Goal: Task Accomplishment & Management: Manage account settings

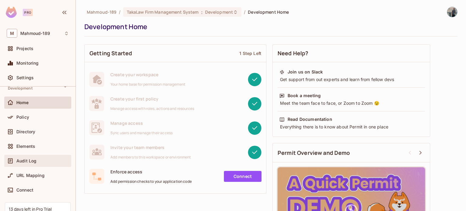
scroll to position [63, 0]
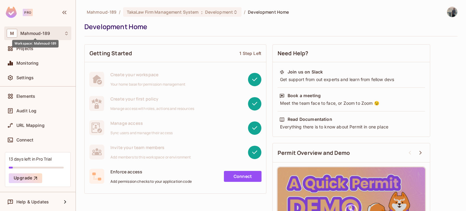
click at [34, 36] on div "Workspace: Mahmoud-189" at bounding box center [35, 42] width 46 height 12
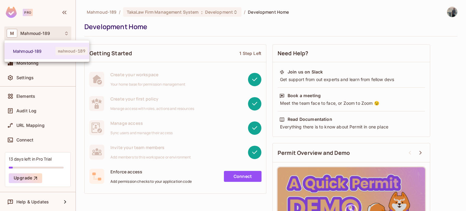
click at [34, 35] on div at bounding box center [233, 105] width 466 height 211
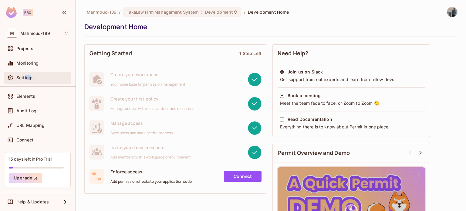
drag, startPoint x: 25, startPoint y: 75, endPoint x: 31, endPoint y: 73, distance: 7.0
click at [31, 73] on div "Settings" at bounding box center [37, 78] width 67 height 12
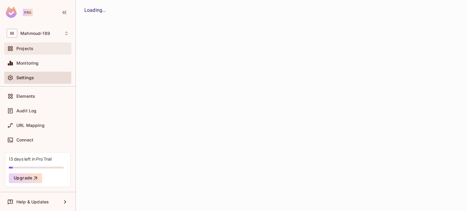
click at [33, 46] on div "Projects" at bounding box center [42, 48] width 53 height 5
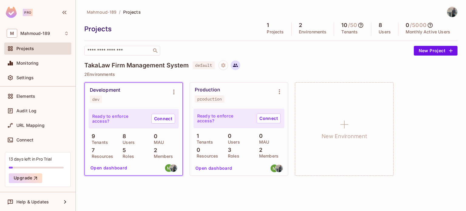
click at [237, 65] on icon at bounding box center [235, 65] width 5 height 5
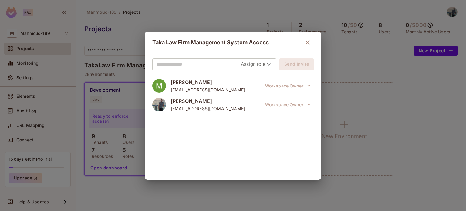
click at [261, 63] on body "Pro M Mahmoud-189 Projects Monitoring Settings TakaLaw Firm Management System D…" at bounding box center [233, 105] width 466 height 211
click at [259, 100] on li "Viewer" at bounding box center [257, 99] width 32 height 11
type input "****"
drag, startPoint x: 238, startPoint y: 54, endPoint x: 248, endPoint y: 63, distance: 13.1
click at [241, 56] on div "Viewer **** Send Invite Mahmoud Elmaandi mahmoudelmaandi94@gmail.com Workspace …" at bounding box center [233, 116] width 176 height 126
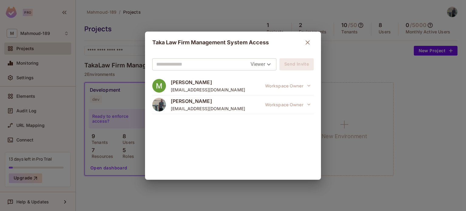
drag, startPoint x: 248, startPoint y: 63, endPoint x: 225, endPoint y: 62, distance: 22.5
click at [247, 63] on input "text" at bounding box center [203, 65] width 94 height 10
click at [207, 62] on input "text" at bounding box center [203, 65] width 94 height 10
type input "**********"
click at [282, 74] on div "**********" at bounding box center [233, 116] width 176 height 126
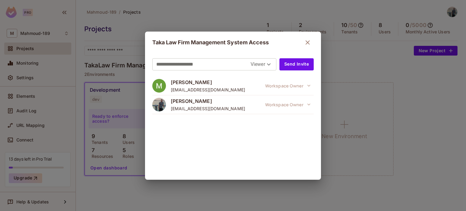
click at [274, 63] on div "**********" at bounding box center [214, 64] width 124 height 12
click at [272, 63] on body "**********" at bounding box center [233, 105] width 466 height 211
click at [272, 65] on div at bounding box center [233, 105] width 466 height 211
click at [300, 63] on button "Send Invite" at bounding box center [297, 64] width 34 height 12
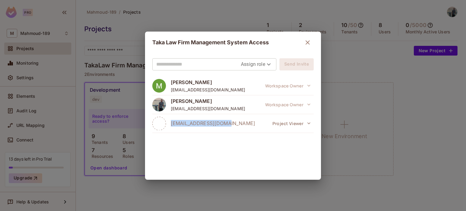
drag, startPoint x: 175, startPoint y: 122, endPoint x: 247, endPoint y: 121, distance: 72.0
click at [247, 121] on div "bnmabdss22@gmail.com Project Viewer" at bounding box center [233, 123] width 162 height 19
click at [311, 40] on icon "button" at bounding box center [307, 42] width 7 height 7
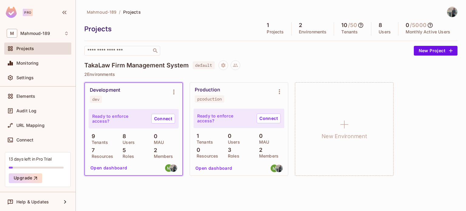
click at [242, 66] on div "TakaLaw Firm Management System default" at bounding box center [270, 65] width 373 height 10
click at [238, 65] on icon at bounding box center [235, 65] width 5 height 5
click at [452, 14] on img at bounding box center [453, 12] width 10 height 10
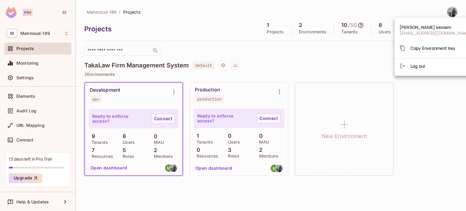
click at [415, 63] on span "Log out" at bounding box center [418, 66] width 15 height 6
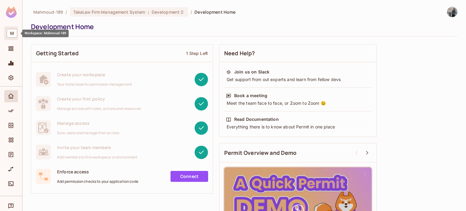
click at [12, 34] on span "M" at bounding box center [12, 33] width 11 height 9
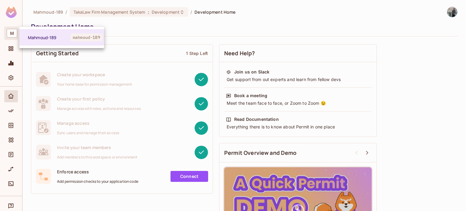
click at [27, 13] on div at bounding box center [233, 105] width 466 height 211
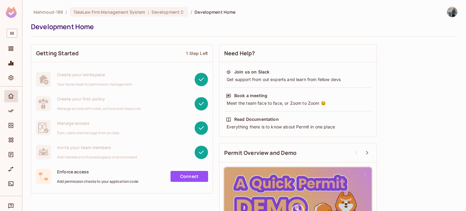
drag, startPoint x: 26, startPoint y: 12, endPoint x: 24, endPoint y: 9, distance: 3.7
click at [26, 12] on div "Mahmoud-189 / TakaLaw Firm Management System : Development / Development Home D…" at bounding box center [244, 105] width 444 height 211
click at [11, 5] on div at bounding box center [11, 13] width 22 height 26
click at [9, 12] on img at bounding box center [11, 12] width 11 height 11
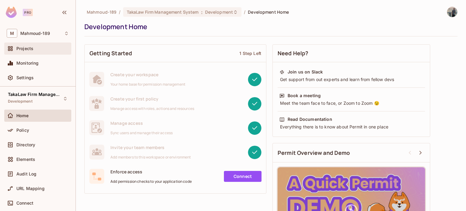
click at [38, 50] on div "Projects" at bounding box center [42, 48] width 53 height 5
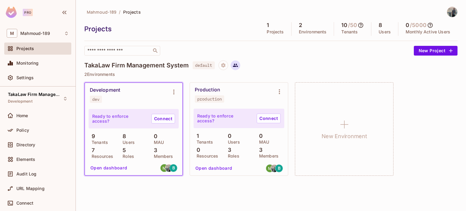
click at [237, 66] on icon at bounding box center [235, 65] width 5 height 3
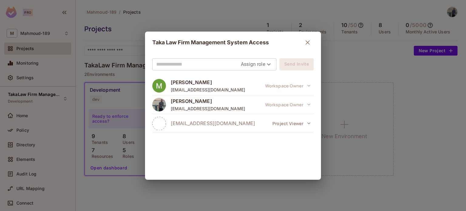
click at [305, 40] on icon "button" at bounding box center [307, 42] width 7 height 7
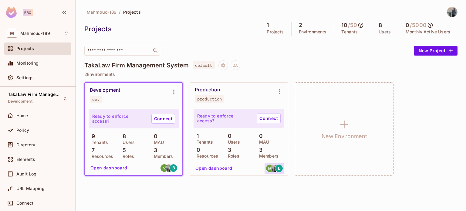
click at [280, 169] on span "B" at bounding box center [279, 168] width 3 height 4
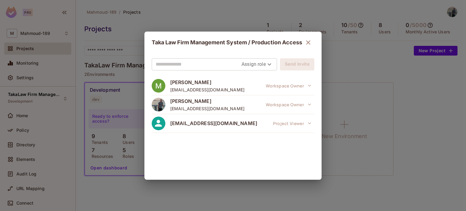
click at [325, 175] on div "Taka Law Firm Management System / Production Access Assign role Send Invite Mah…" at bounding box center [233, 105] width 466 height 211
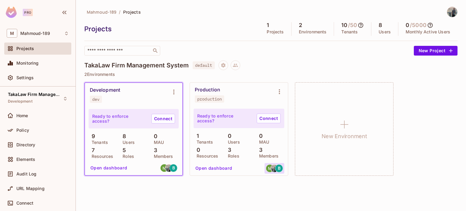
click at [271, 171] on img at bounding box center [270, 169] width 8 height 8
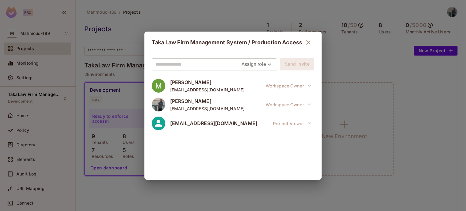
click at [181, 122] on span "[EMAIL_ADDRESS][DOMAIN_NAME]" at bounding box center [213, 123] width 87 height 7
click at [314, 43] on button "button" at bounding box center [308, 42] width 12 height 12
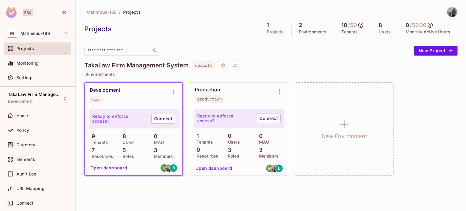
click at [211, 97] on div "production" at bounding box center [209, 99] width 25 height 5
click at [225, 104] on div "Production production" at bounding box center [239, 95] width 98 height 24
click at [282, 93] on icon "Environment settings" at bounding box center [279, 91] width 7 height 7
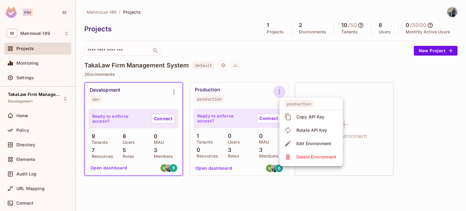
click at [357, 127] on div at bounding box center [233, 105] width 466 height 211
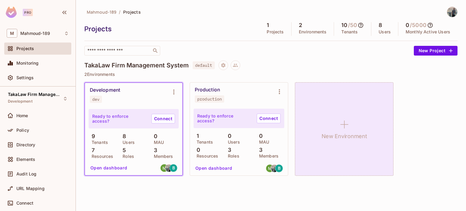
click at [344, 125] on icon at bounding box center [345, 125] width 8 height 8
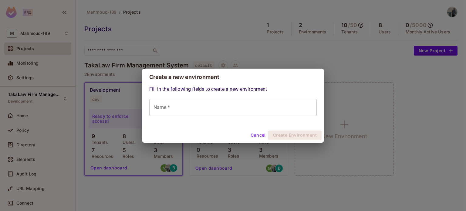
click at [301, 81] on h2 "Create a new environment" at bounding box center [233, 77] width 182 height 17
drag, startPoint x: 344, startPoint y: 62, endPoint x: 332, endPoint y: 58, distance: 12.4
click at [341, 60] on div "Create a new environment Fill in the following fields to create a new environme…" at bounding box center [233, 105] width 466 height 211
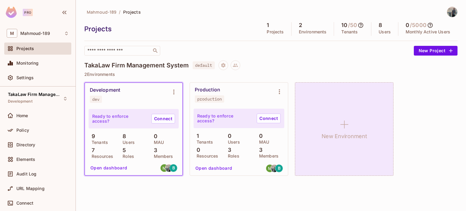
click at [348, 132] on h1 "New Environment" at bounding box center [345, 136] width 46 height 9
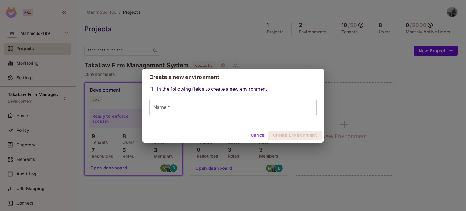
click at [258, 135] on button "Cancel" at bounding box center [258, 136] width 20 height 10
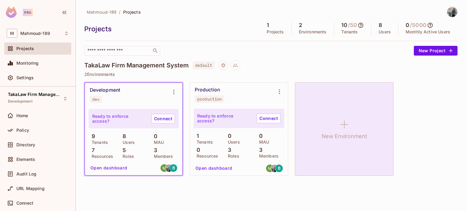
click at [302, 102] on div "New Environment" at bounding box center [344, 129] width 99 height 94
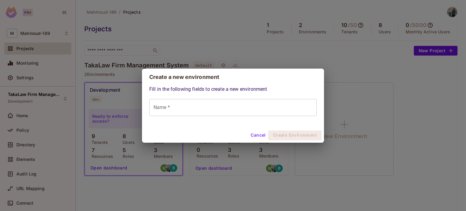
click at [132, 33] on div "Create a new environment Fill in the following fields to create a new environme…" at bounding box center [233, 105] width 466 height 211
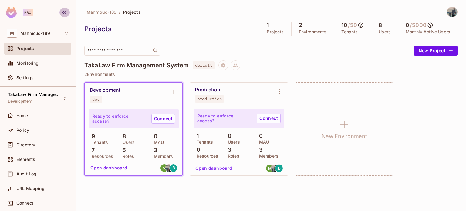
click at [67, 12] on icon "button" at bounding box center [64, 12] width 7 height 7
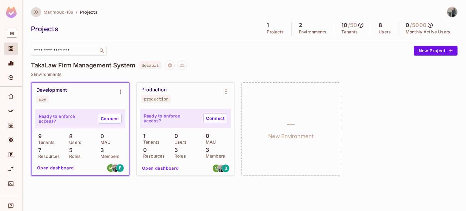
click at [39, 11] on icon "button" at bounding box center [36, 12] width 7 height 7
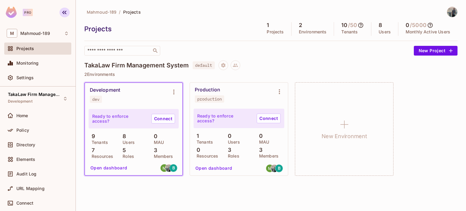
click at [66, 12] on icon "button" at bounding box center [64, 12] width 7 height 7
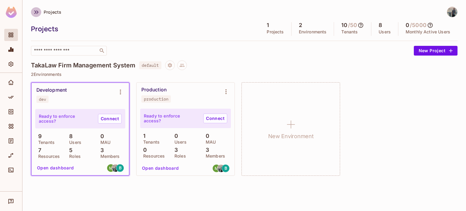
click at [38, 12] on icon "button" at bounding box center [36, 12] width 4 height 4
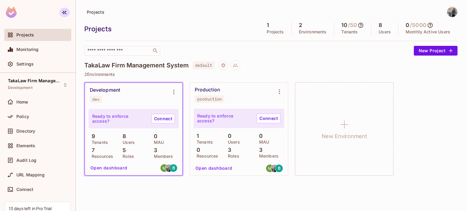
click at [66, 14] on icon "button" at bounding box center [64, 12] width 7 height 7
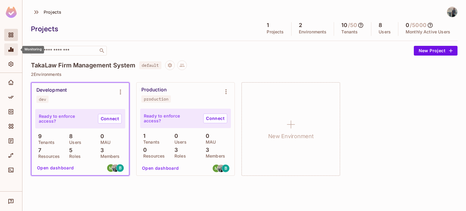
click at [13, 49] on icon "Monitoring" at bounding box center [11, 49] width 5 height 5
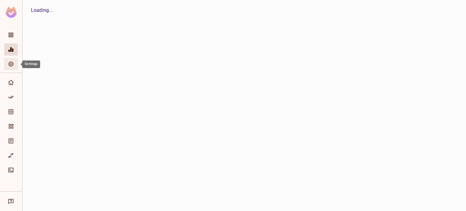
click at [10, 65] on icon "Settings" at bounding box center [11, 64] width 5 height 5
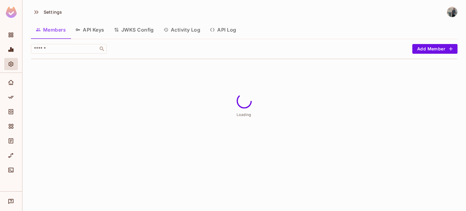
click at [15, 7] on img at bounding box center [11, 12] width 11 height 11
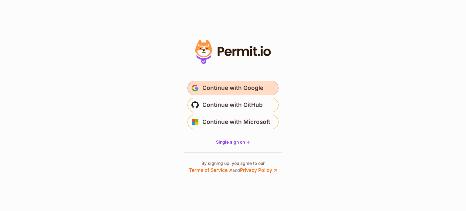
click at [217, 89] on span "Continue with Google" at bounding box center [233, 88] width 61 height 10
click at [220, 83] on span "Continue with Google" at bounding box center [233, 88] width 61 height 10
